Goal: Information Seeking & Learning: Learn about a topic

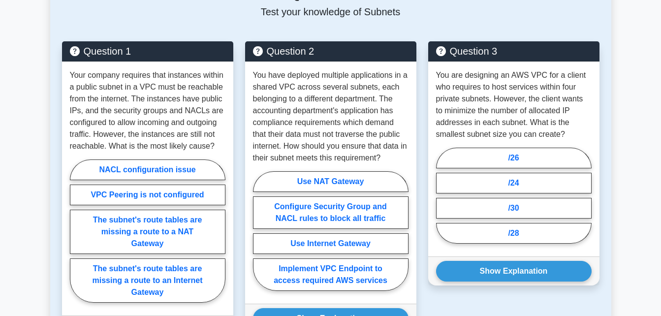
scroll to position [827, 0]
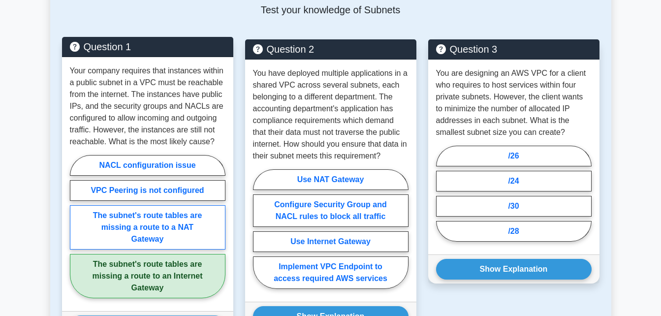
click at [167, 205] on label "The subnet's route tables are missing a route to a NAT Gateway" at bounding box center [148, 227] width 156 height 44
click at [76, 226] on input "The subnet's route tables are missing a route to a NAT Gateway" at bounding box center [73, 229] width 6 height 6
radio input "true"
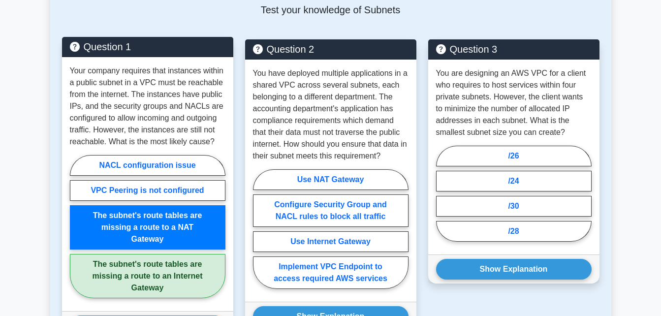
click at [70, 226] on input "The subnet's route tables are missing a route to an Internet Gateway" at bounding box center [73, 229] width 6 height 6
radio input "true"
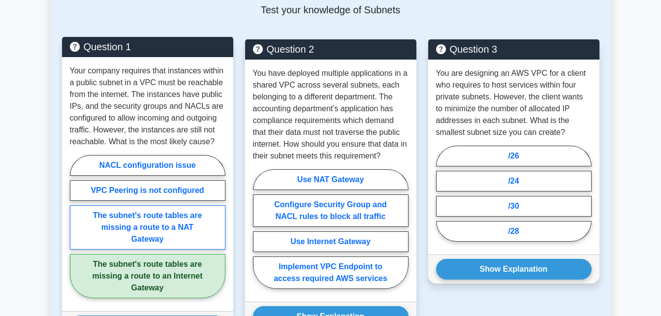
click at [70, 226] on input "NACL configuration issue" at bounding box center [73, 229] width 6 height 6
radio input "true"
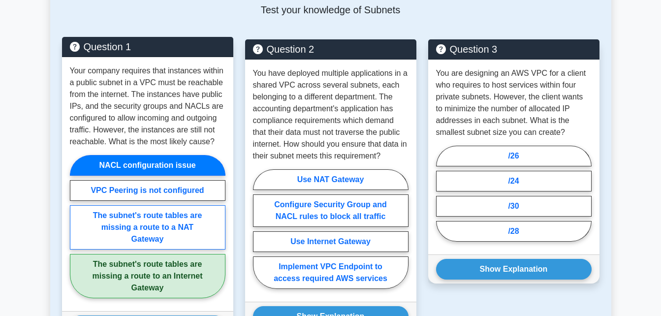
click at [70, 226] on input "VPC Peering is not configured" at bounding box center [73, 229] width 6 height 6
radio input "true"
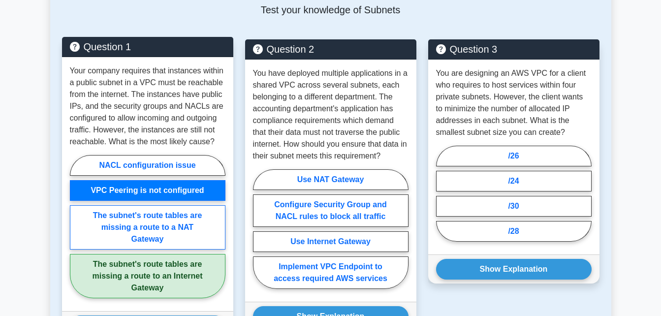
click at [70, 226] on input "The subnet's route tables are missing a route to a NAT Gateway" at bounding box center [73, 229] width 6 height 6
radio input "true"
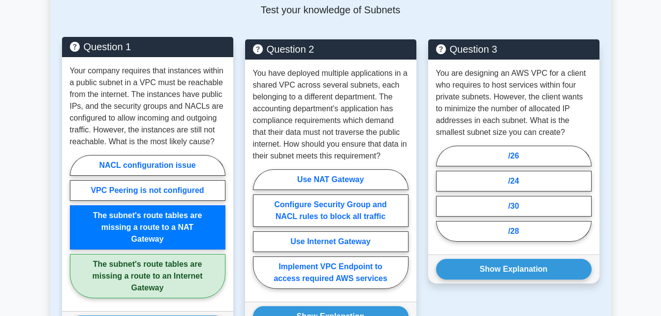
click at [70, 226] on input "The subnet's route tables are missing a route to an Internet Gateway" at bounding box center [73, 229] width 6 height 6
radio input "true"
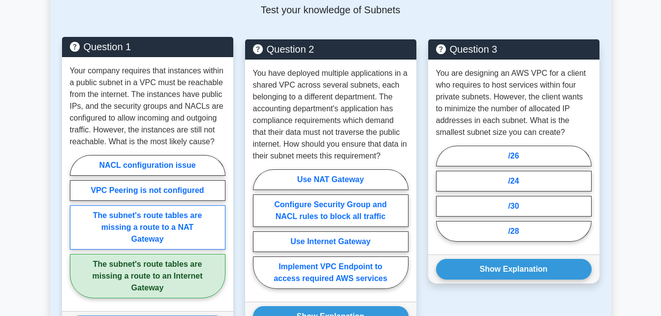
click at [70, 226] on input "NACL configuration issue" at bounding box center [73, 229] width 6 height 6
radio input "true"
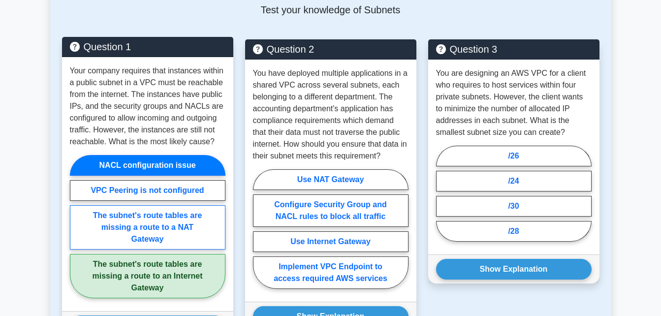
click at [70, 226] on input "VPC Peering is not configured" at bounding box center [73, 229] width 6 height 6
radio input "true"
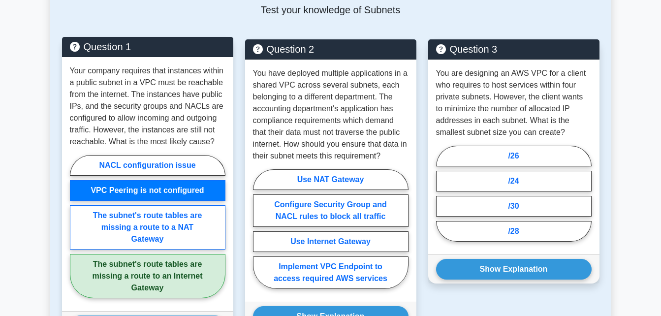
click at [70, 226] on input "The subnet's route tables are missing a route to a NAT Gateway" at bounding box center [73, 229] width 6 height 6
radio input "true"
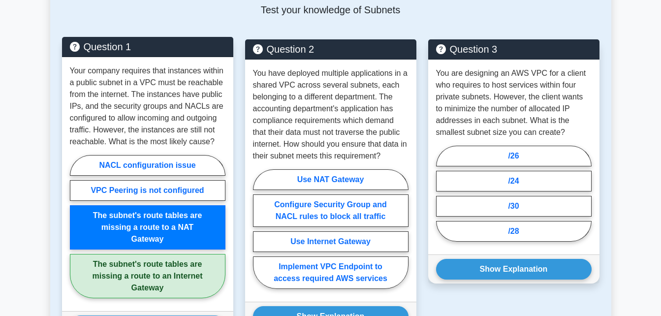
click at [70, 226] on input "The subnet's route tables are missing a route to an Internet Gateway" at bounding box center [73, 229] width 6 height 6
radio input "true"
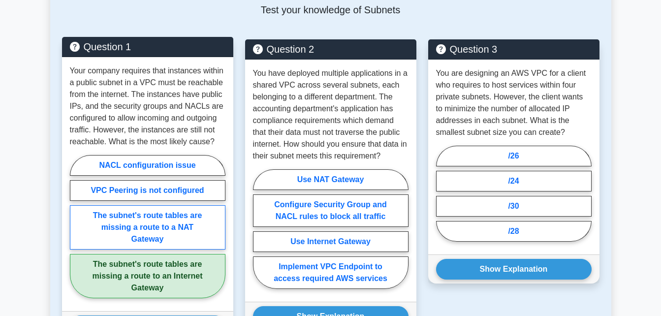
click at [70, 226] on input "NACL configuration issue" at bounding box center [73, 229] width 6 height 6
radio input "true"
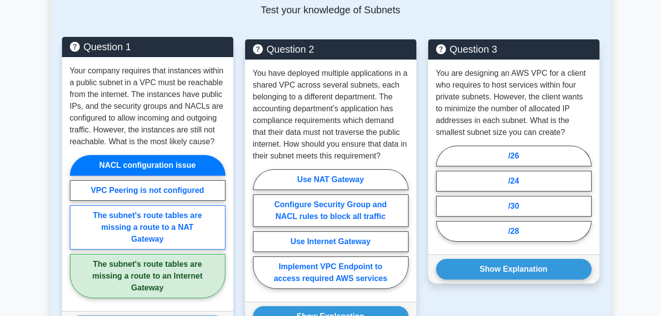
click at [70, 226] on input "VPC Peering is not configured" at bounding box center [73, 229] width 6 height 6
radio input "true"
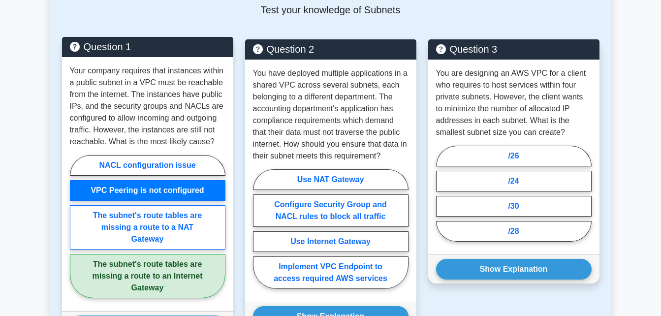
click at [70, 226] on input "The subnet's route tables are missing a route to a NAT Gateway" at bounding box center [73, 229] width 6 height 6
radio input "true"
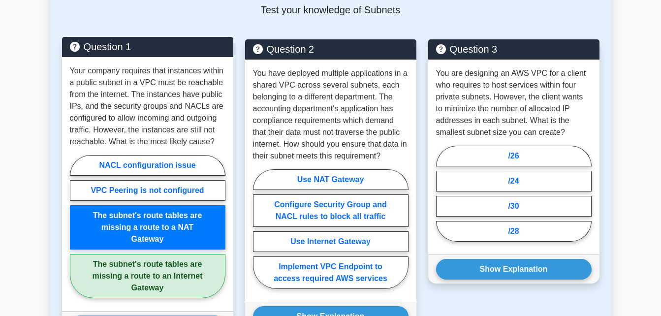
click at [70, 226] on input "The subnet's route tables are missing a route to an Internet Gateway" at bounding box center [73, 229] width 6 height 6
radio input "true"
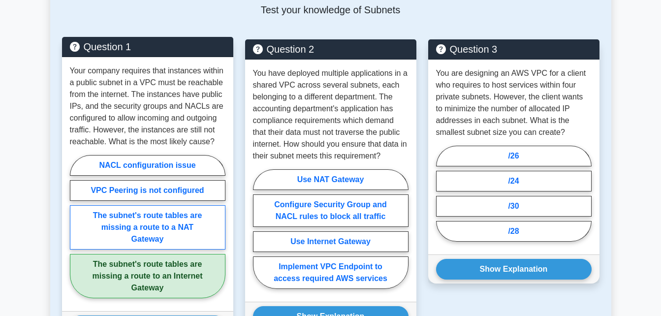
click at [70, 226] on input "NACL configuration issue" at bounding box center [73, 229] width 6 height 6
radio input "true"
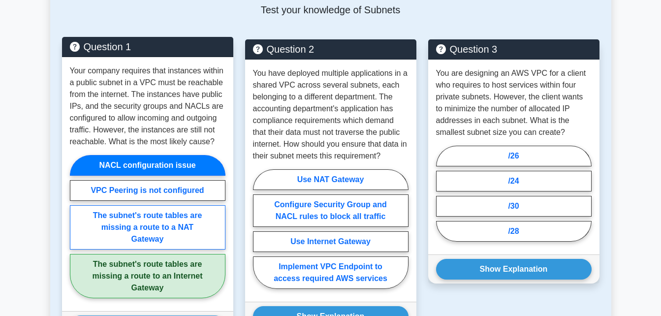
click at [70, 226] on input "VPC Peering is not configured" at bounding box center [73, 229] width 6 height 6
radio input "true"
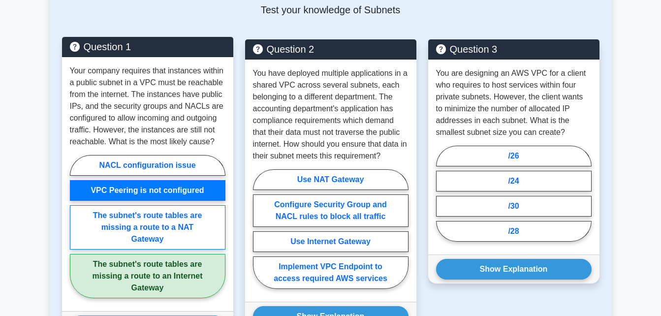
click at [70, 226] on input "The subnet's route tables are missing a route to a NAT Gateway" at bounding box center [73, 229] width 6 height 6
radio input "true"
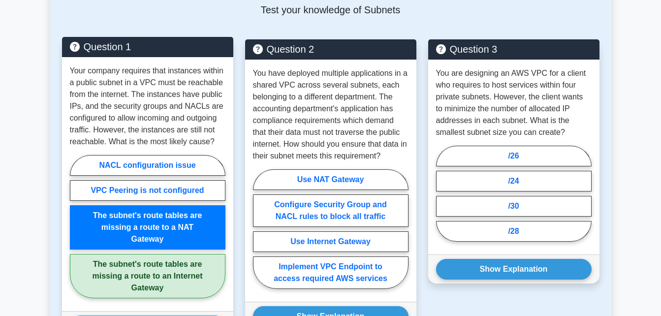
click at [70, 226] on input "The subnet's route tables are missing a route to an Internet Gateway" at bounding box center [73, 229] width 6 height 6
radio input "true"
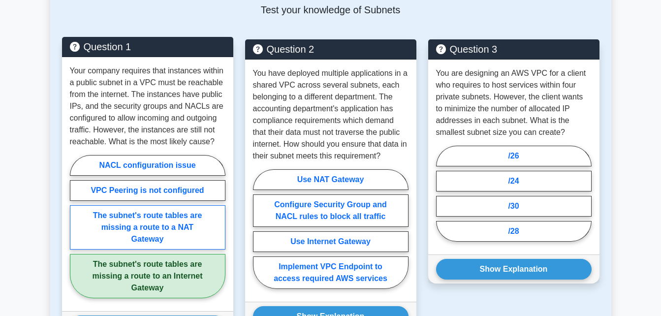
click at [70, 226] on input "NACL configuration issue" at bounding box center [73, 229] width 6 height 6
radio input "true"
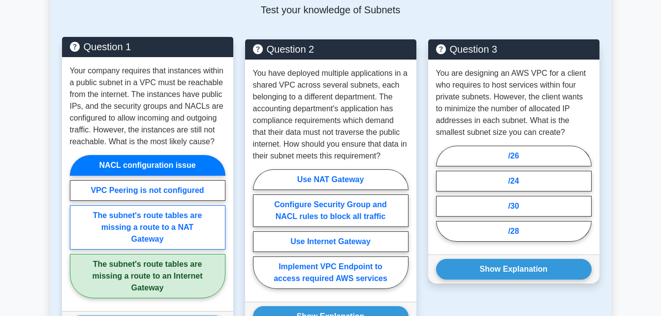
click at [70, 226] on input "VPC Peering is not configured" at bounding box center [73, 229] width 6 height 6
radio input "true"
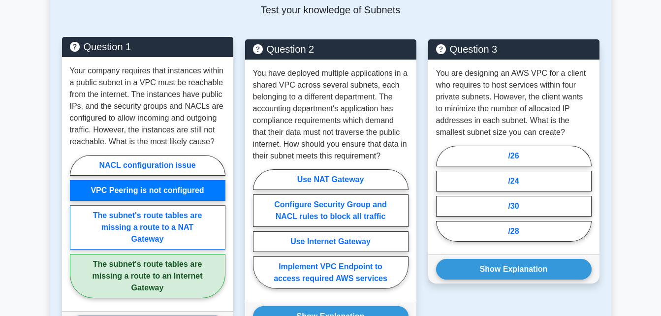
click at [70, 226] on input "The subnet's route tables are missing a route to a NAT Gateway" at bounding box center [73, 229] width 6 height 6
radio input "true"
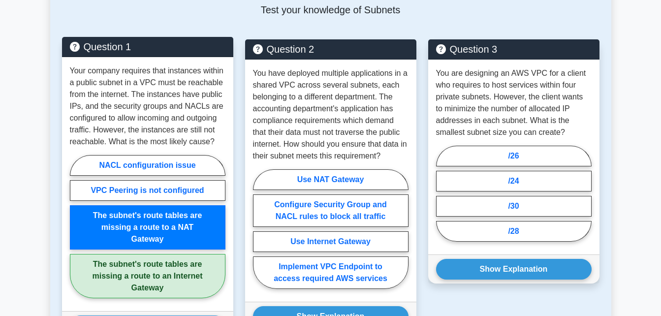
click at [70, 226] on input "The subnet's route tables are missing a route to an Internet Gateway" at bounding box center [73, 229] width 6 height 6
radio input "true"
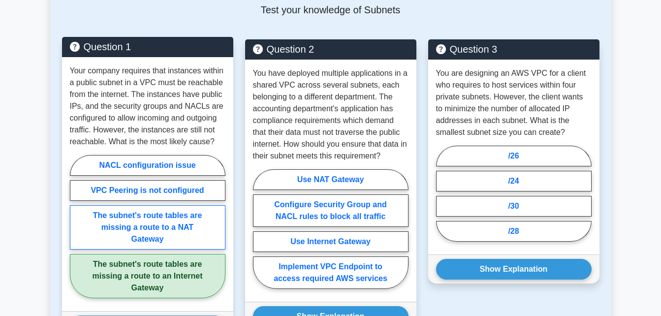
click at [70, 226] on input "NACL configuration issue" at bounding box center [73, 229] width 6 height 6
radio input "true"
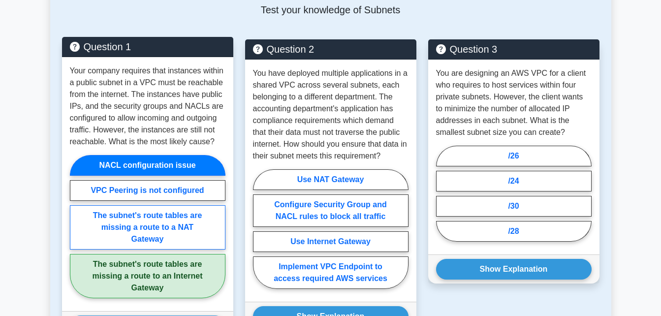
click at [70, 226] on input "VPC Peering is not configured" at bounding box center [73, 229] width 6 height 6
radio input "true"
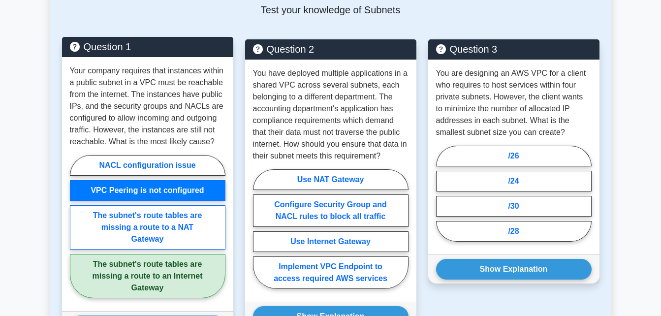
click at [70, 226] on input "The subnet's route tables are missing a route to a NAT Gateway" at bounding box center [73, 229] width 6 height 6
radio input "true"
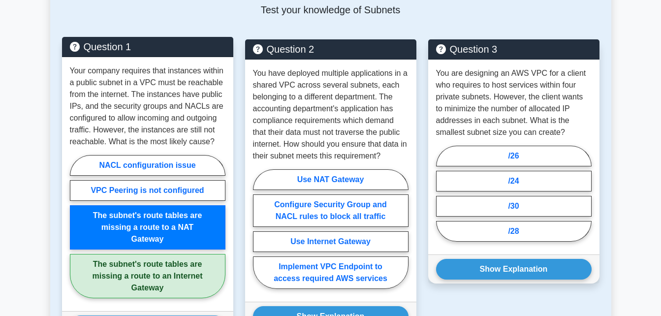
click at [70, 226] on input "The subnet's route tables are missing a route to an Internet Gateway" at bounding box center [73, 229] width 6 height 6
radio input "true"
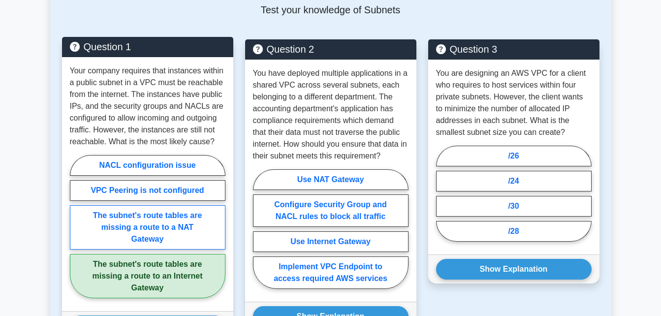
click at [70, 226] on input "NACL configuration issue" at bounding box center [73, 229] width 6 height 6
radio input "true"
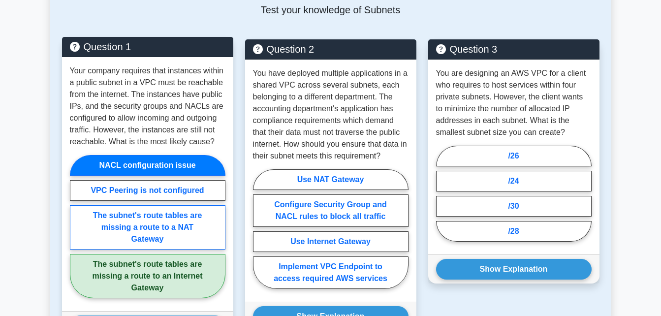
click at [70, 226] on input "VPC Peering is not configured" at bounding box center [73, 229] width 6 height 6
radio input "true"
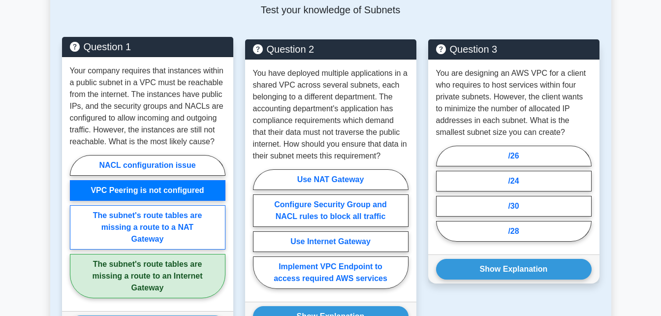
click at [70, 226] on input "The subnet's route tables are missing a route to a NAT Gateway" at bounding box center [73, 229] width 6 height 6
radio input "true"
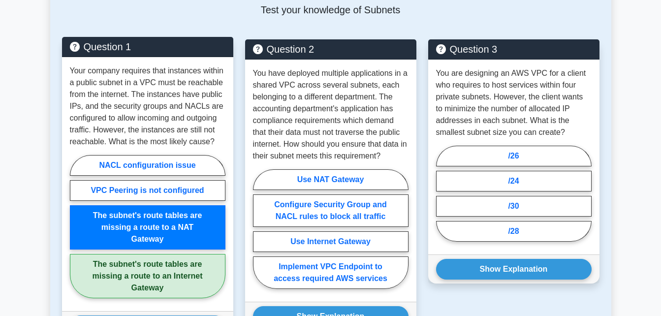
click at [70, 226] on input "The subnet's route tables are missing a route to an Internet Gateway" at bounding box center [73, 229] width 6 height 6
radio input "true"
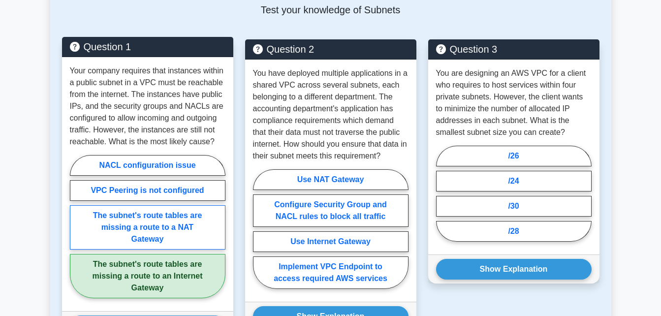
click at [70, 226] on input "NACL configuration issue" at bounding box center [73, 229] width 6 height 6
radio input "true"
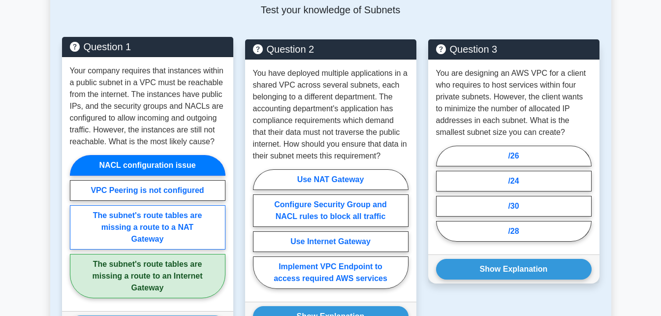
click at [70, 226] on input "VPC Peering is not configured" at bounding box center [73, 229] width 6 height 6
radio input "true"
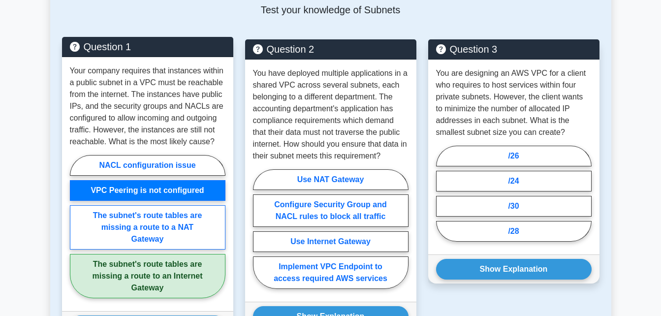
click at [70, 226] on input "The subnet's route tables are missing a route to a NAT Gateway" at bounding box center [73, 229] width 6 height 6
radio input "true"
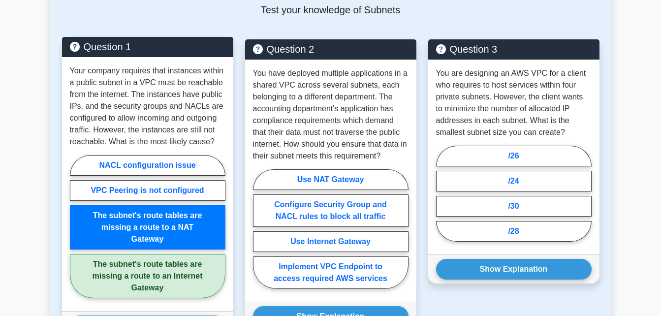
click at [70, 226] on input "The subnet's route tables are missing a route to an Internet Gateway" at bounding box center [73, 229] width 6 height 6
radio input "true"
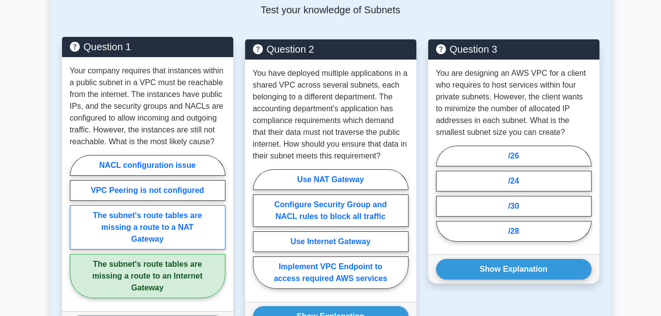
click at [70, 226] on input "NACL configuration issue" at bounding box center [73, 229] width 6 height 6
radio input "true"
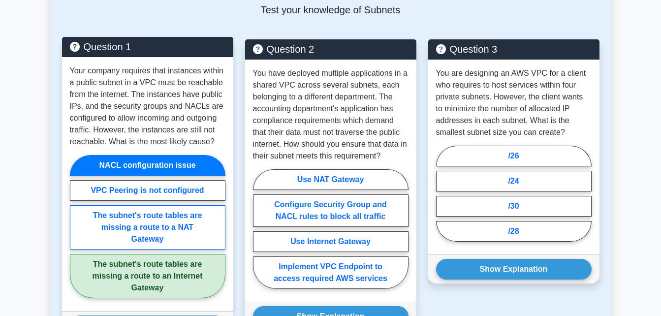
click at [70, 226] on input "VPC Peering is not configured" at bounding box center [73, 229] width 6 height 6
radio input "true"
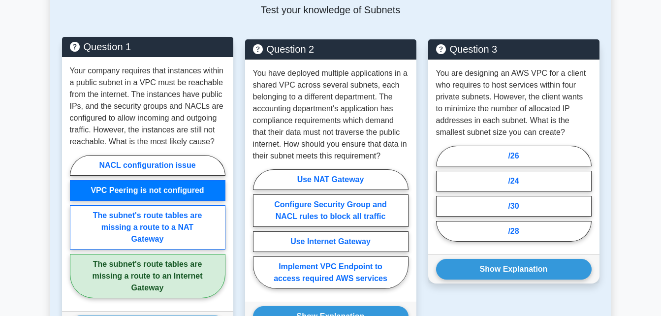
click at [70, 226] on input "The subnet's route tables are missing a route to a NAT Gateway" at bounding box center [73, 229] width 6 height 6
radio input "true"
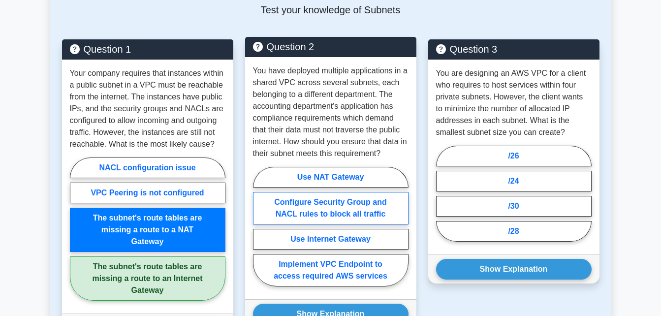
click at [347, 192] on label "Configure Security Group and NACL rules to block all traffic" at bounding box center [331, 208] width 156 height 32
click at [259, 226] on input "Configure Security Group and NACL rules to block all traffic" at bounding box center [256, 229] width 6 height 6
radio input "true"
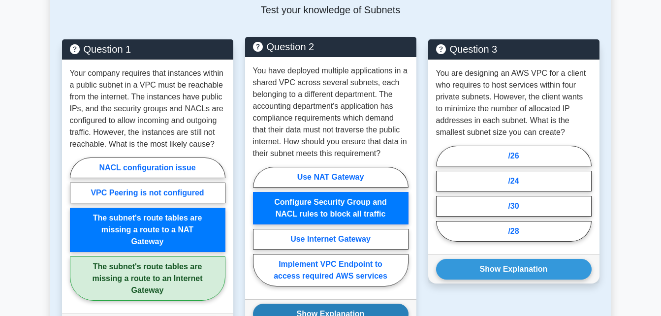
click at [328, 304] on button "Show Explanation" at bounding box center [331, 314] width 156 height 21
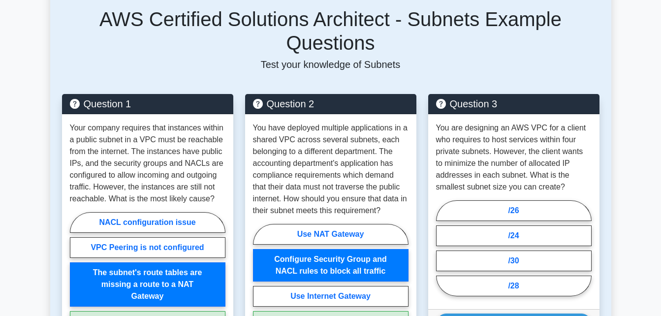
scroll to position [807, 0]
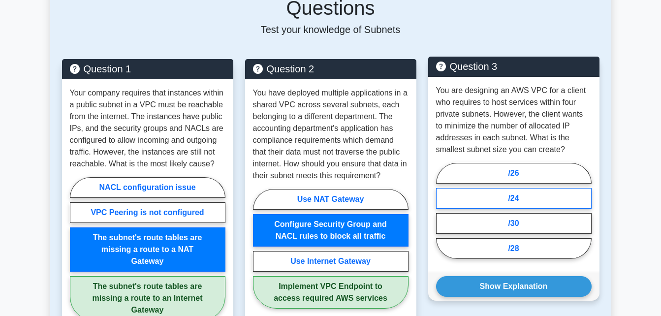
click at [523, 188] on label "/24" at bounding box center [514, 198] width 156 height 21
click at [442, 211] on input "/24" at bounding box center [439, 214] width 6 height 6
radio input "true"
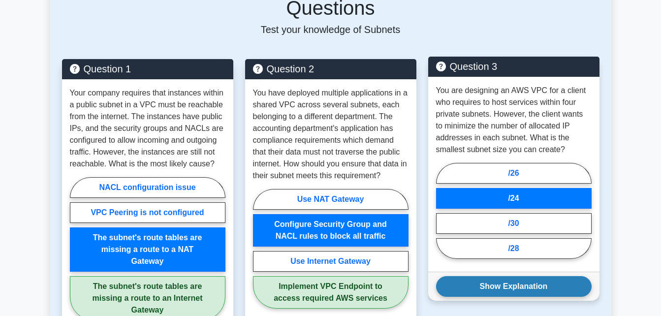
click at [503, 276] on button "Show Explanation" at bounding box center [514, 286] width 156 height 21
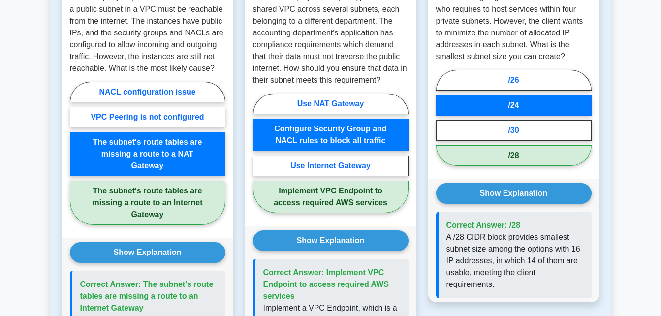
scroll to position [938, 0]
